Goal: Task Accomplishment & Management: Manage account settings

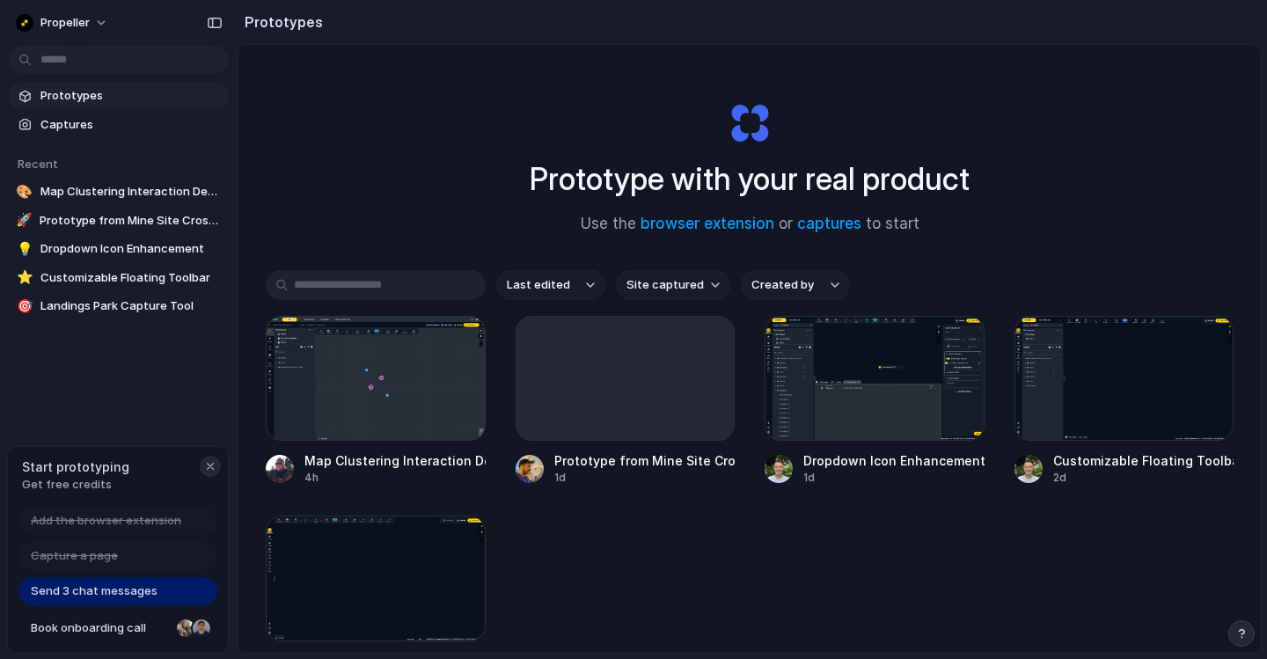
click at [210, 466] on div "button" at bounding box center [210, 466] width 14 height 14
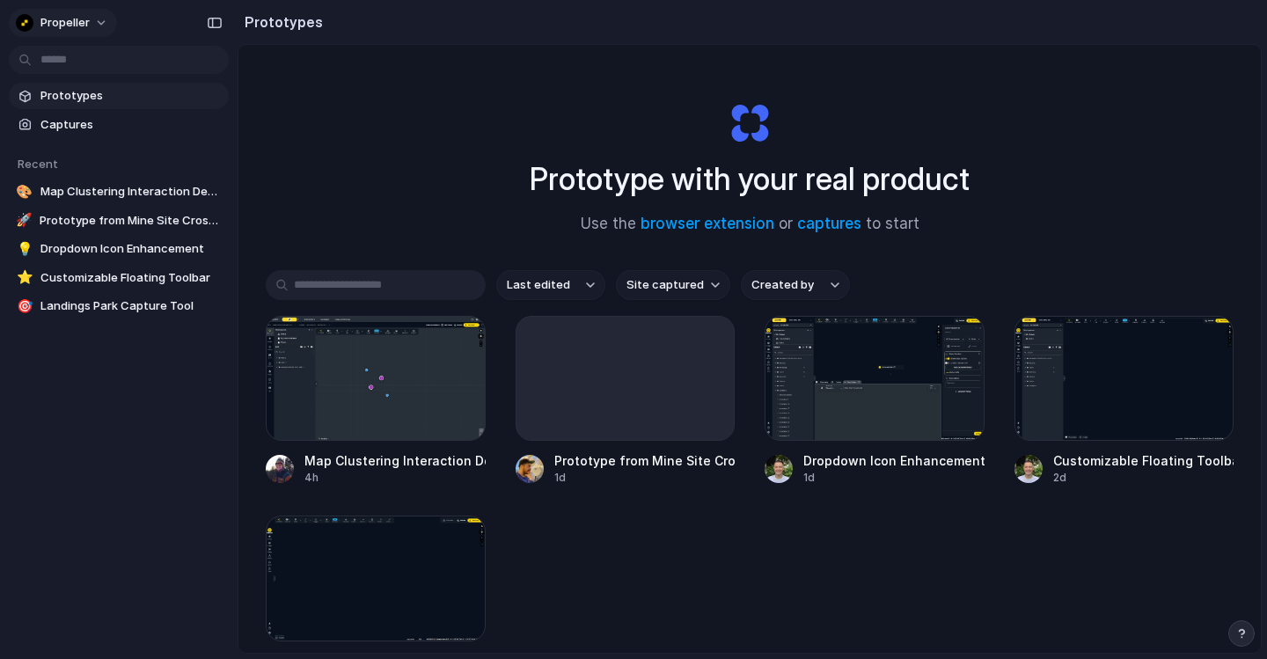
click at [73, 17] on span "Propeller" at bounding box center [64, 23] width 49 height 18
click at [113, 69] on li "Settings" at bounding box center [85, 62] width 146 height 28
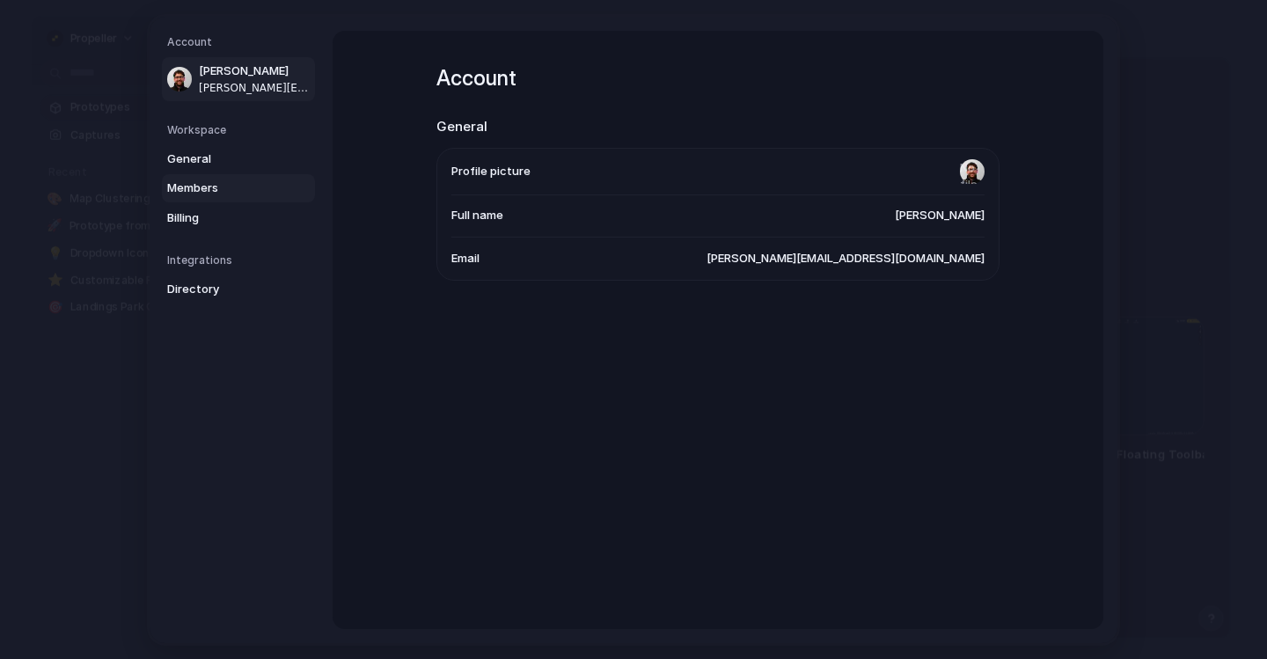
click at [201, 196] on link "Members" at bounding box center [238, 188] width 153 height 28
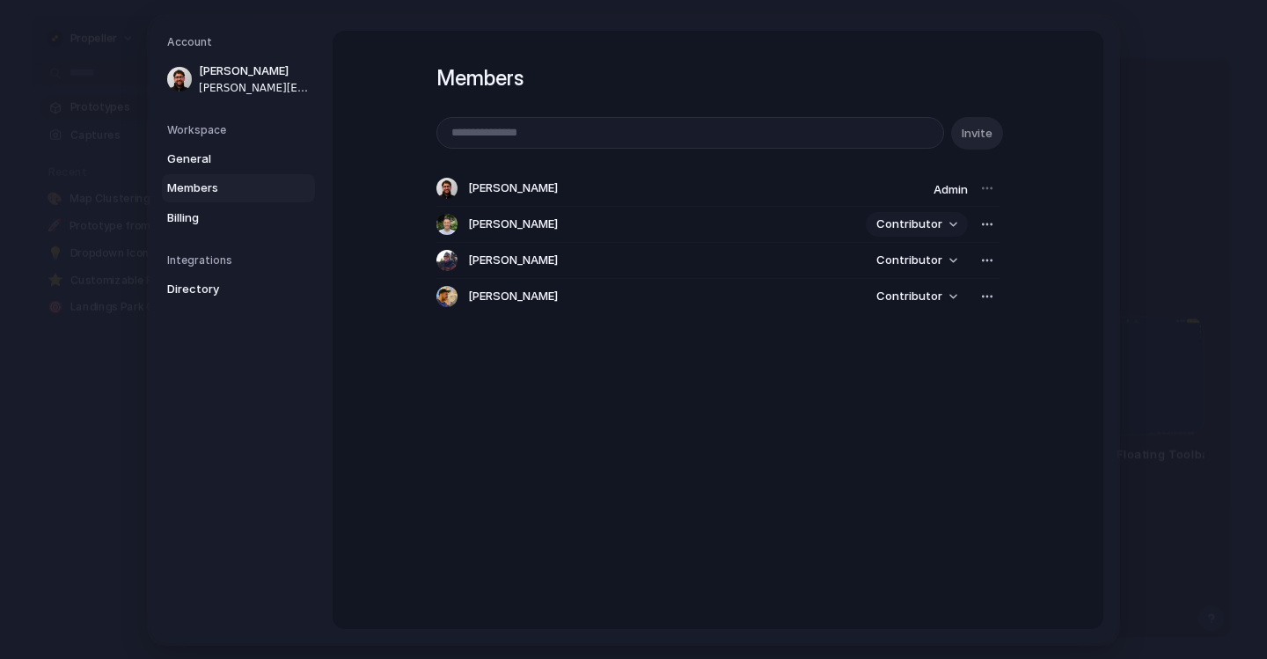
click at [924, 225] on span "Contributor" at bounding box center [909, 224] width 66 height 18
click at [971, 392] on div "Admin Contributor" at bounding box center [633, 329] width 1267 height 659
click at [983, 300] on div "button" at bounding box center [987, 296] width 14 height 14
click at [705, 351] on div "Remove from workspace" at bounding box center [633, 329] width 1267 height 659
click at [182, 226] on link "Billing" at bounding box center [238, 217] width 153 height 28
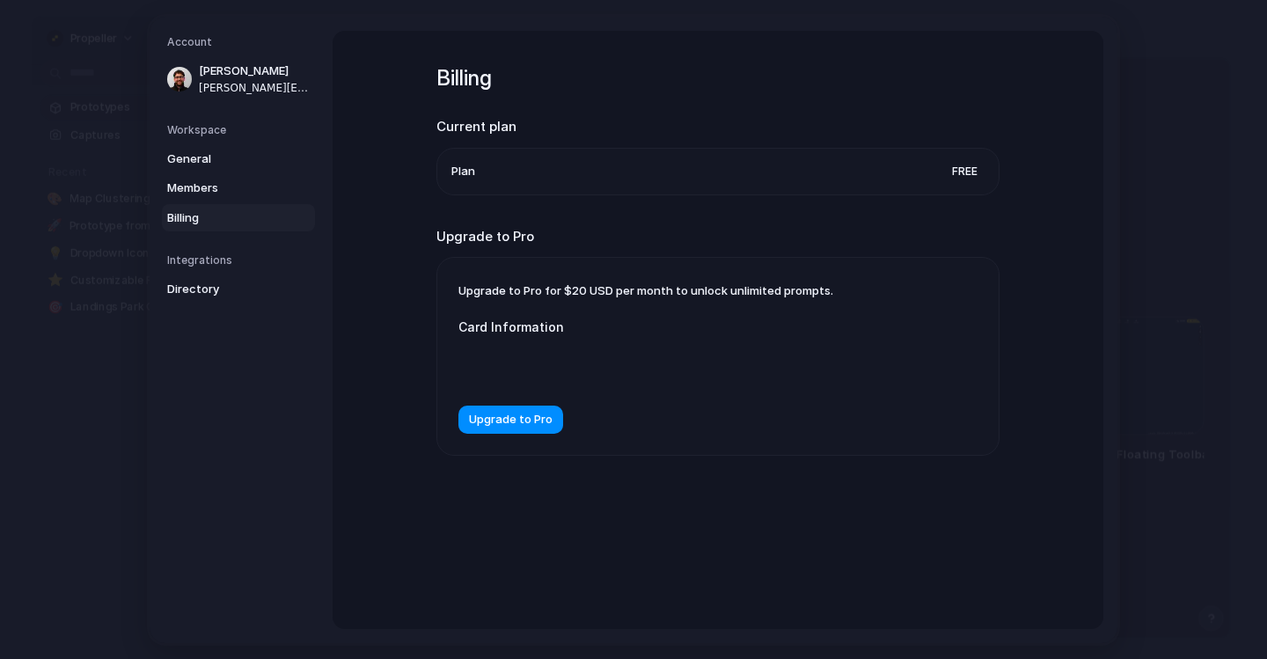
click at [968, 167] on span "Free" at bounding box center [965, 171] width 40 height 18
click at [527, 425] on span "Upgrade to Pro" at bounding box center [511, 420] width 84 height 18
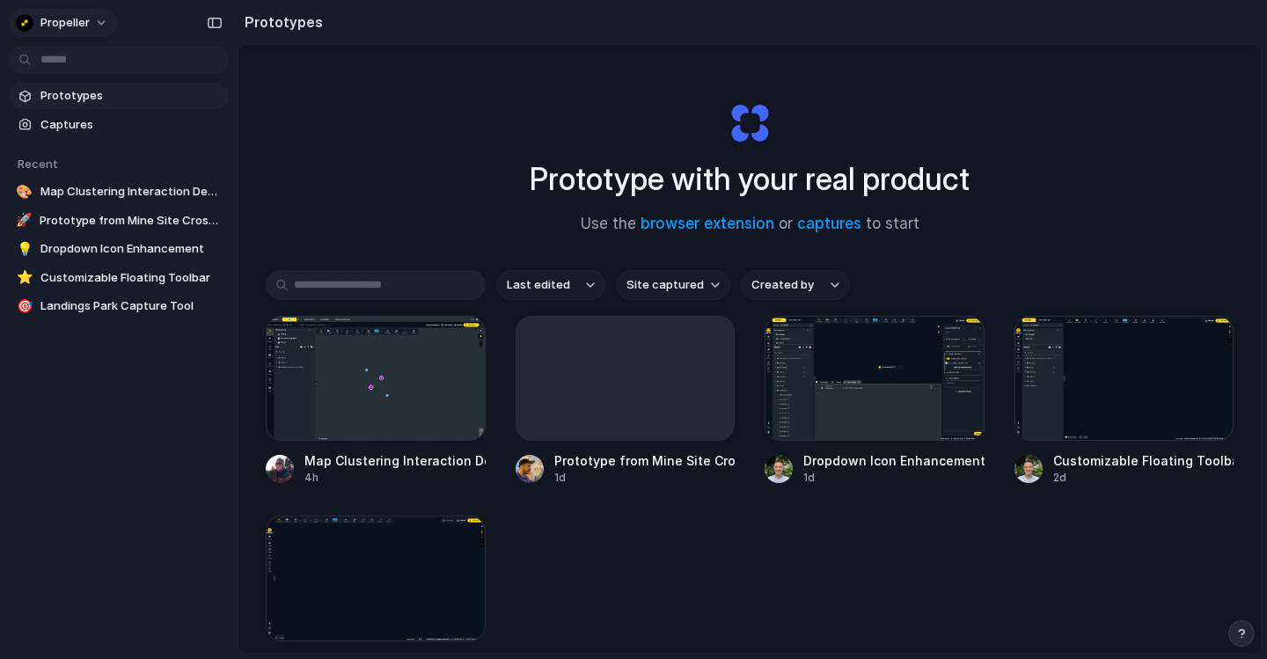
click at [82, 21] on span "Propeller" at bounding box center [64, 23] width 49 height 18
click at [107, 67] on li "Settings" at bounding box center [85, 62] width 146 height 28
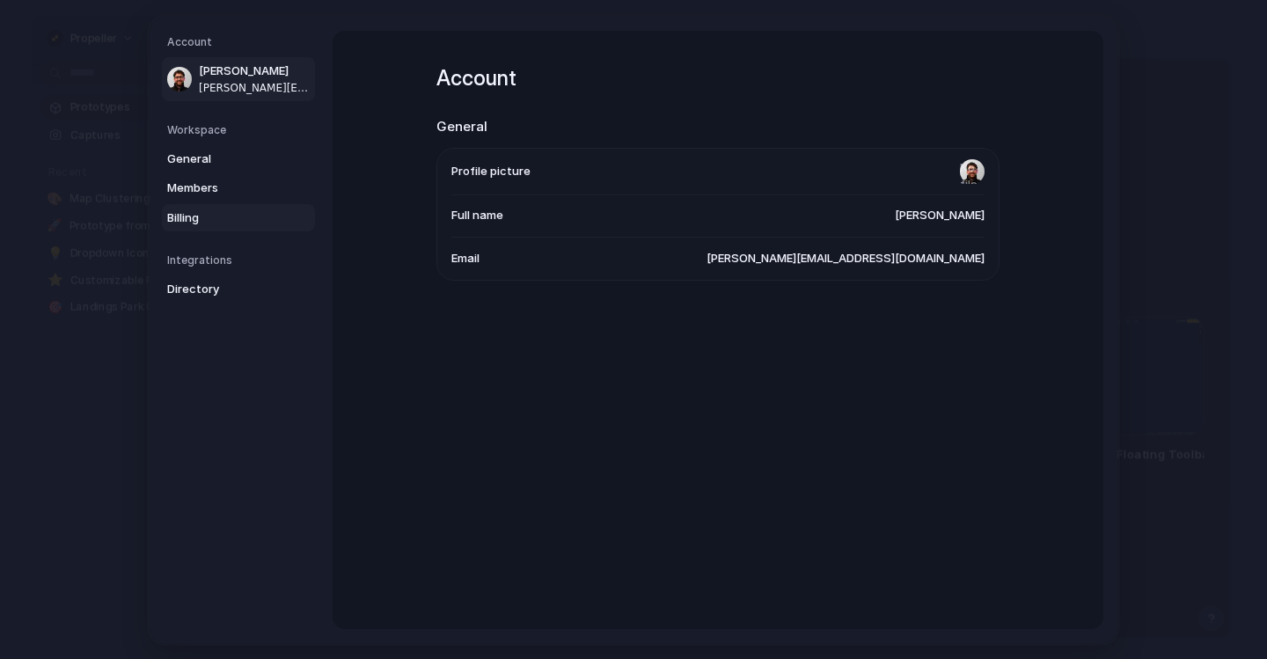
click at [201, 212] on span "Billing" at bounding box center [223, 217] width 113 height 18
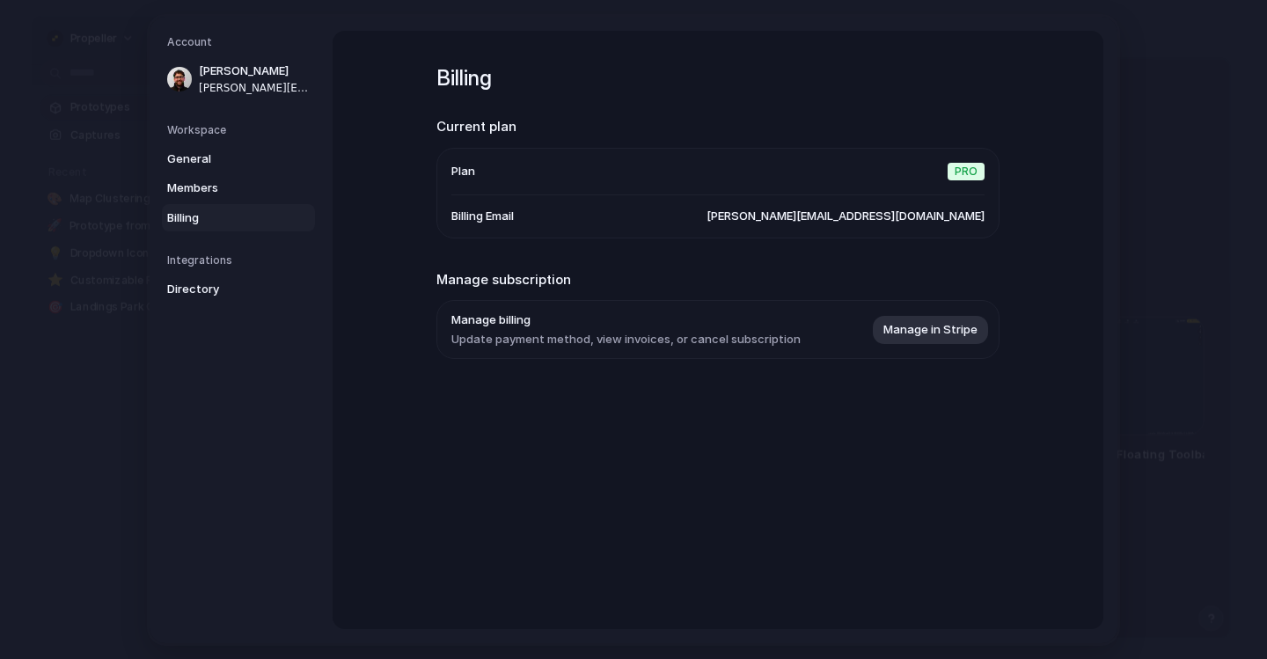
click at [906, 220] on span "[PERSON_NAME][EMAIL_ADDRESS][DOMAIN_NAME]" at bounding box center [845, 216] width 278 height 18
click at [666, 270] on h2 "Manage subscription" at bounding box center [717, 279] width 563 height 20
click at [620, 329] on span "Manage billing" at bounding box center [625, 320] width 349 height 18
click at [221, 178] on link "Members" at bounding box center [238, 188] width 153 height 28
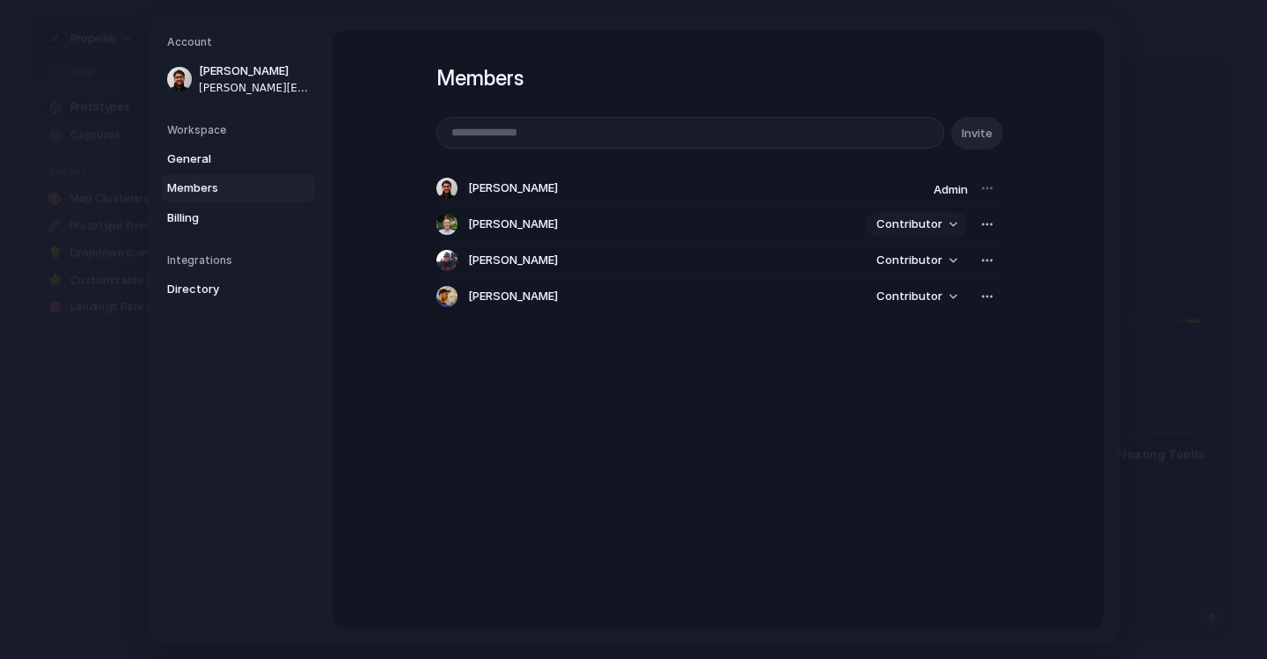
click at [937, 228] on span "Contributor" at bounding box center [909, 224] width 66 height 18
click at [1077, 239] on div "Admin Contributor" at bounding box center [633, 329] width 1267 height 659
click at [982, 228] on div "button" at bounding box center [987, 224] width 14 height 14
click at [983, 227] on div "Remove from workspace" at bounding box center [633, 329] width 1267 height 659
click at [184, 215] on span "Billing" at bounding box center [223, 217] width 113 height 18
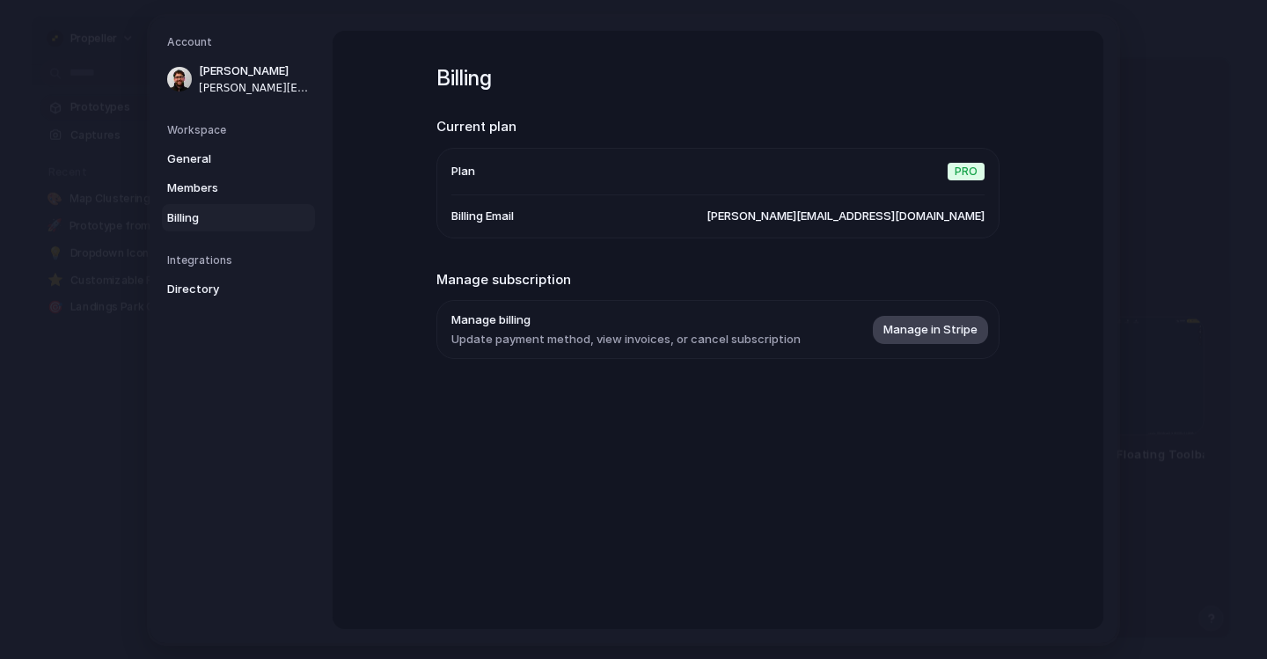
click at [936, 318] on button "Manage in Stripe" at bounding box center [930, 329] width 115 height 28
click at [238, 275] on link "Directory" at bounding box center [238, 289] width 153 height 28
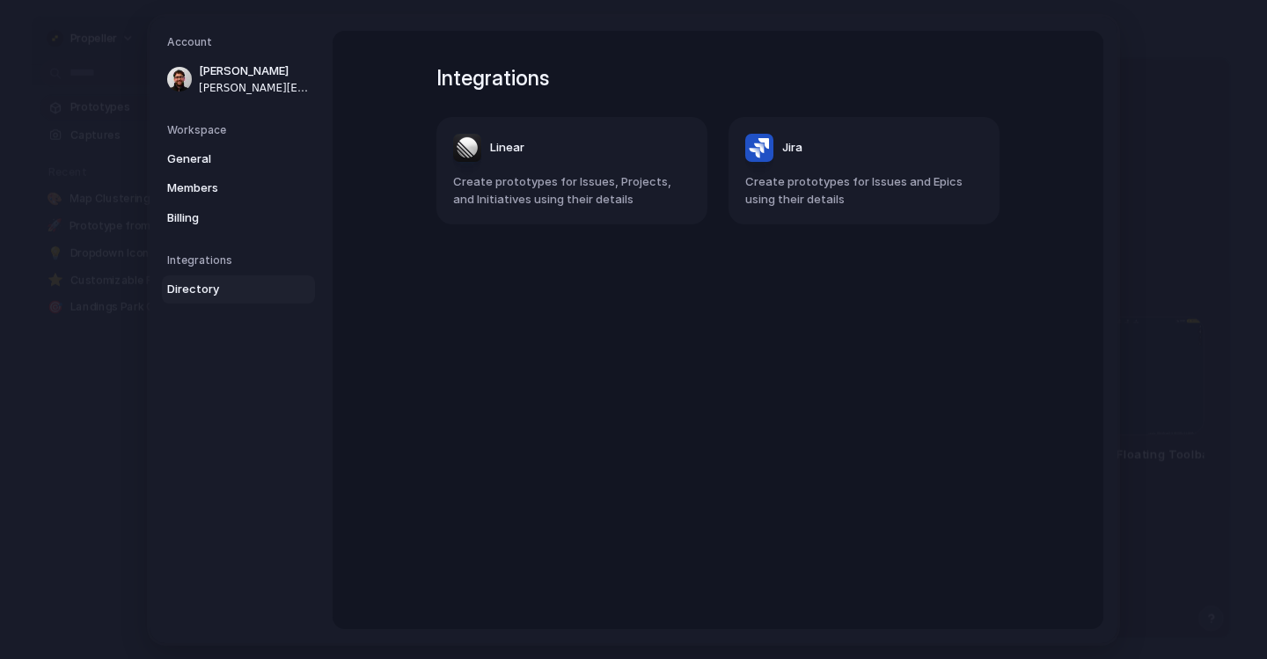
click at [240, 247] on nav "Account [PERSON_NAME] [PERSON_NAME][EMAIL_ADDRESS][DOMAIN_NAME] Workspace Gener…" at bounding box center [241, 330] width 183 height 626
click at [169, 252] on h5 "Integrations" at bounding box center [241, 260] width 148 height 16
click at [179, 203] on link "Billing" at bounding box center [238, 217] width 153 height 28
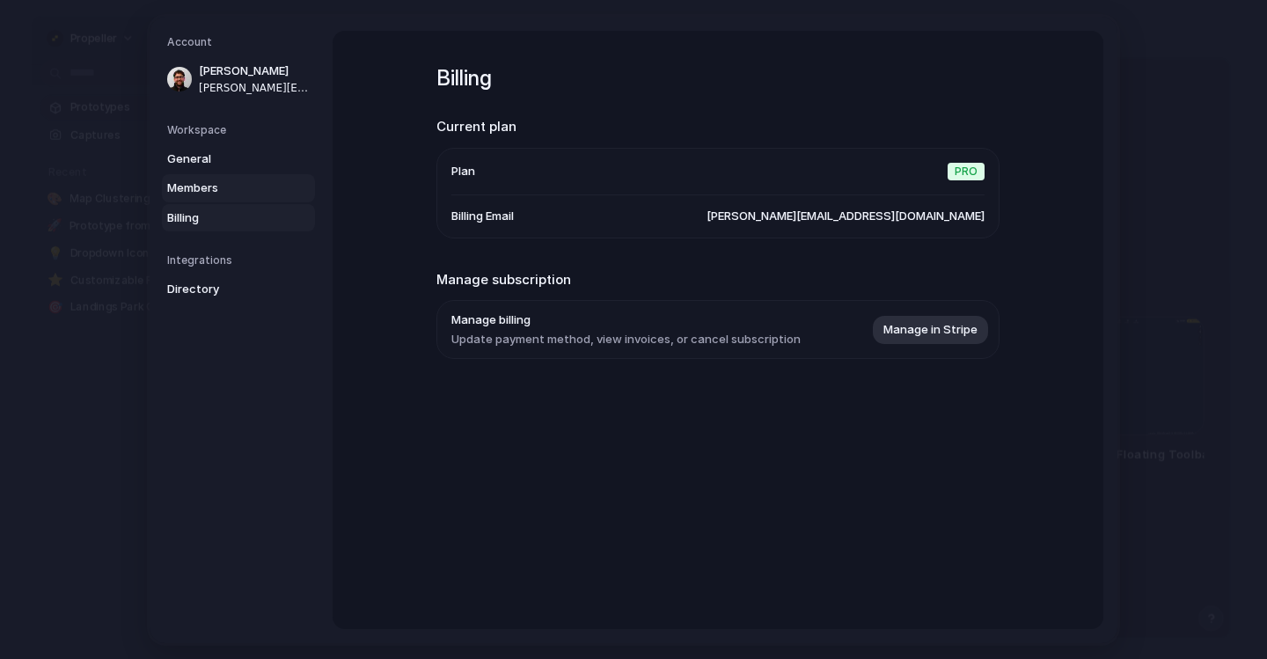
click at [191, 184] on span "Members" at bounding box center [223, 188] width 113 height 18
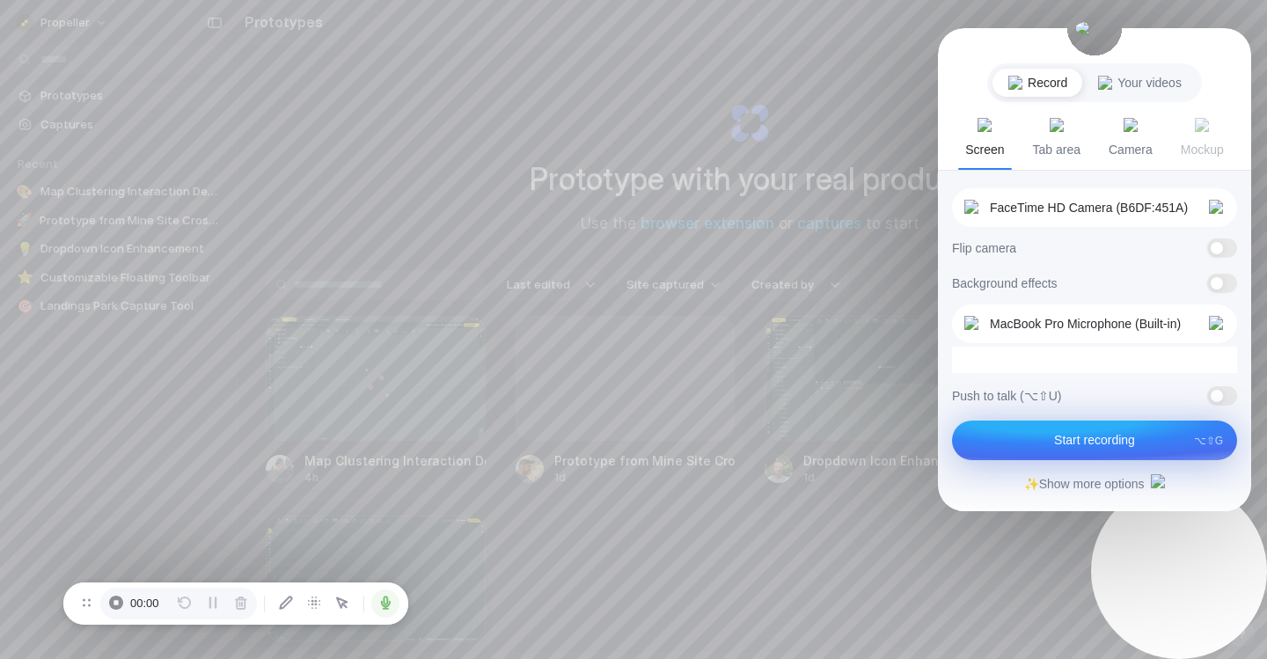
click at [813, 71] on div at bounding box center [633, 329] width 1267 height 659
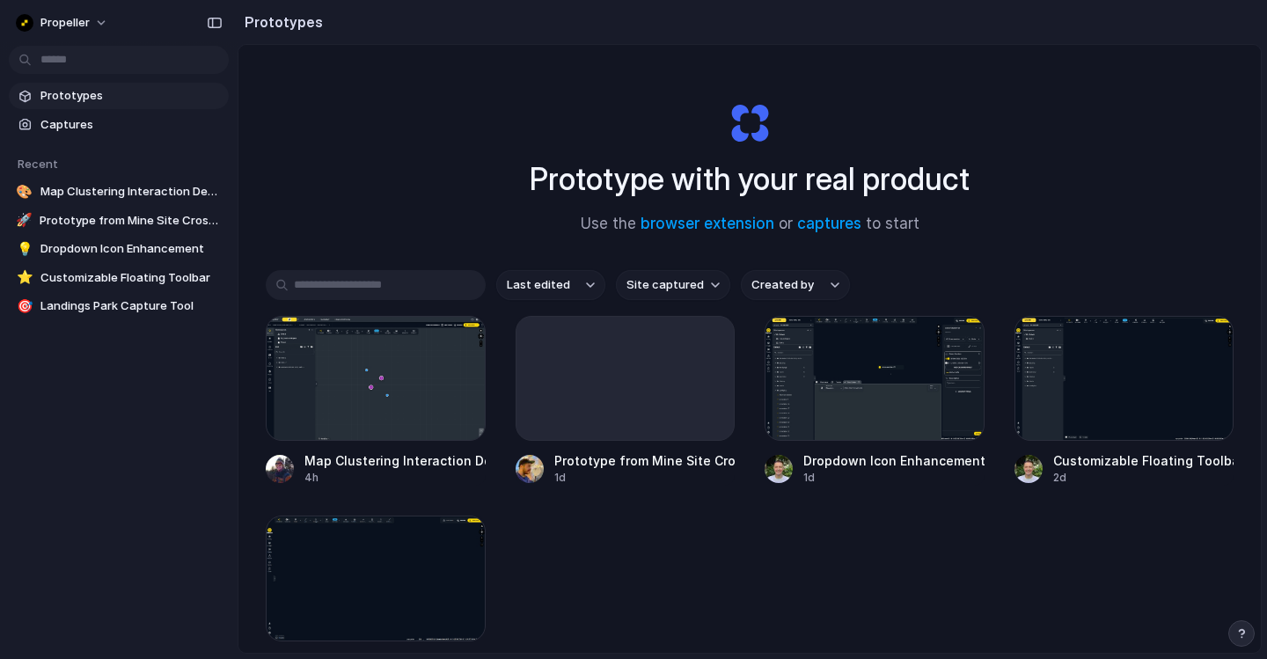
click at [633, 330] on div at bounding box center [633, 330] width 0 height 0
click at [93, 25] on button "Propeller" at bounding box center [63, 23] width 108 height 28
click at [101, 22] on div "Settings Invite members Change theme Sign out" at bounding box center [633, 329] width 1267 height 659
click at [84, 22] on span "Propeller" at bounding box center [64, 23] width 49 height 18
click at [343, 109] on div "Settings Invite members Change theme Sign out" at bounding box center [633, 329] width 1267 height 659
